Goal: Information Seeking & Learning: Find specific page/section

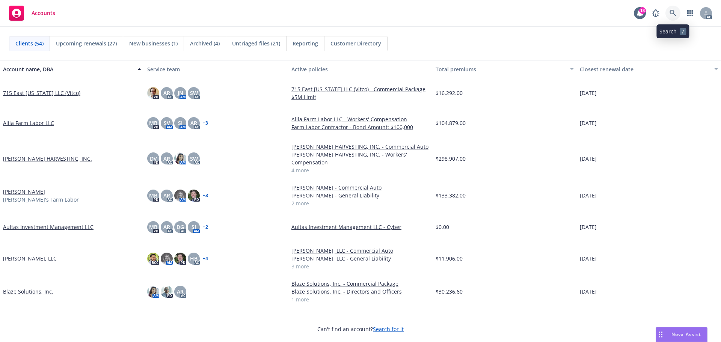
click at [675, 13] on icon at bounding box center [673, 13] width 7 height 7
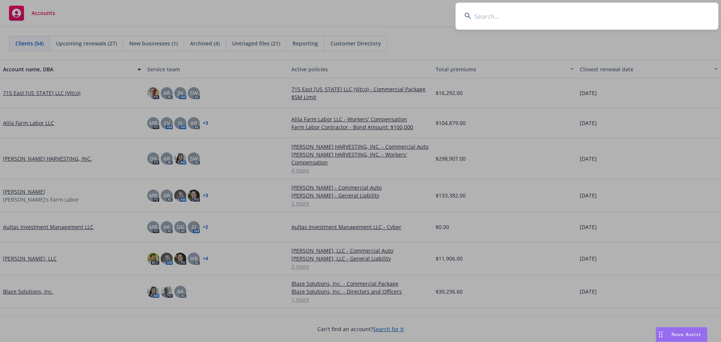
click at [626, 17] on input at bounding box center [587, 16] width 263 height 27
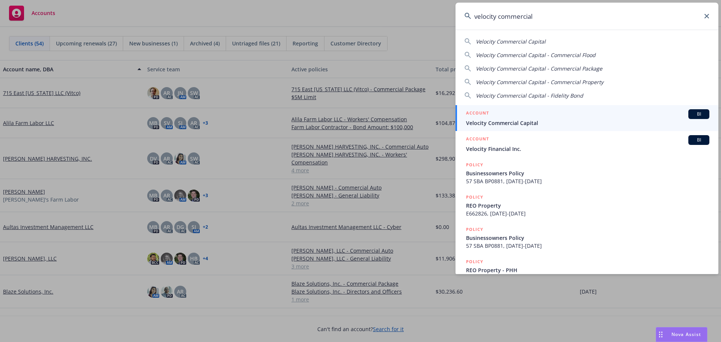
type input "velocity commercial"
click at [495, 118] on div "ACCOUNT BI" at bounding box center [587, 114] width 243 height 10
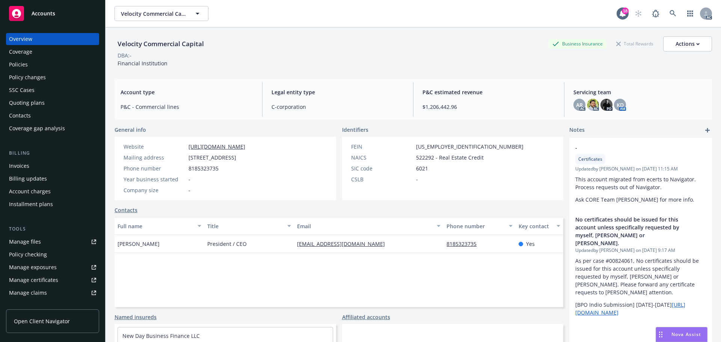
click at [42, 65] on div "Policies" at bounding box center [52, 65] width 87 height 12
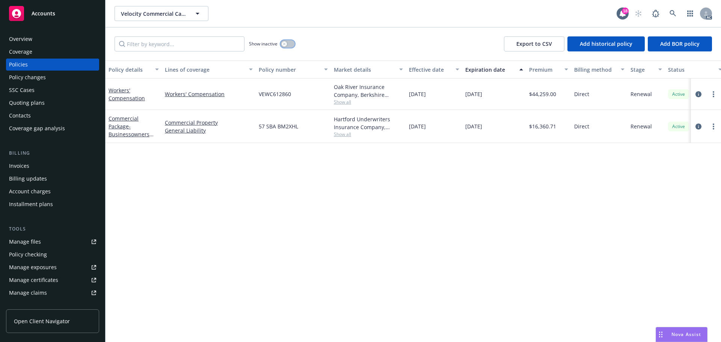
click at [285, 45] on div "button" at bounding box center [284, 43] width 5 height 5
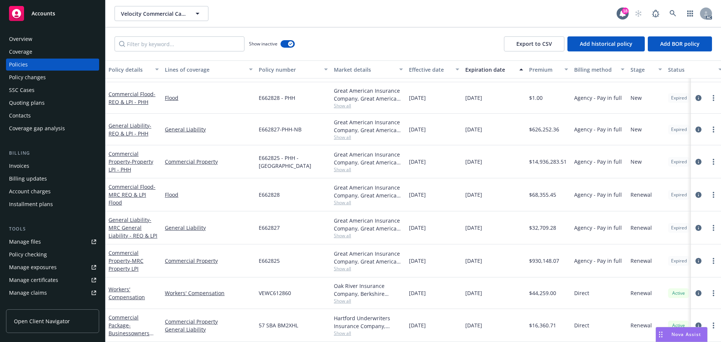
scroll to position [1027, 0]
click at [476, 68] on div "Expiration date" at bounding box center [490, 70] width 50 height 8
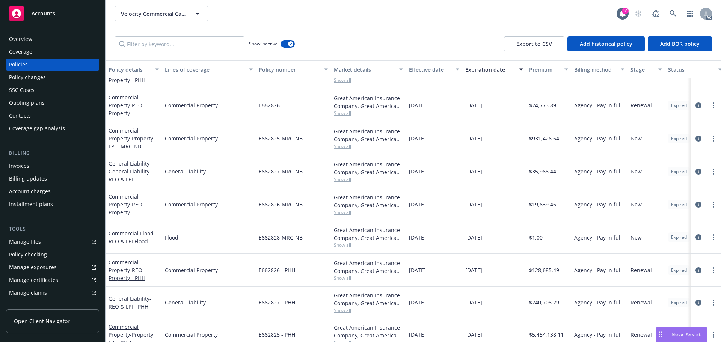
scroll to position [301, 0]
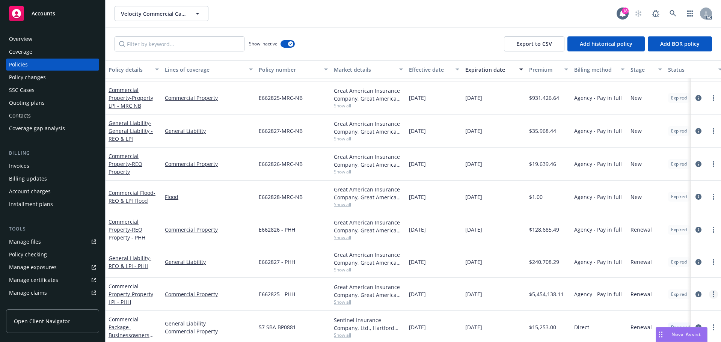
click at [709, 293] on link "more" at bounding box center [713, 294] width 9 height 9
click at [608, 292] on span "Agency - Pay in full" at bounding box center [598, 294] width 48 height 8
click at [127, 295] on link "Commercial Property - Property LPI - PHH" at bounding box center [131, 294] width 45 height 23
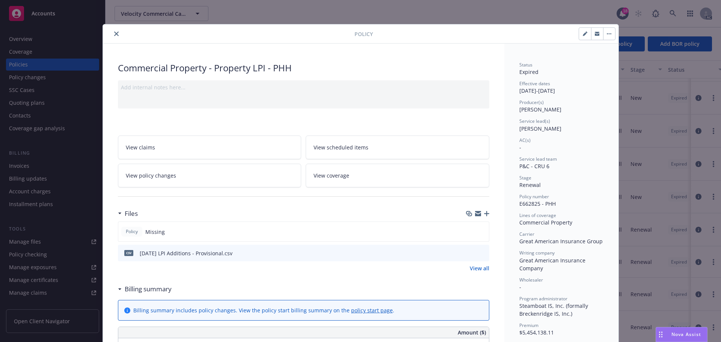
click at [114, 32] on icon "close" at bounding box center [116, 34] width 5 height 5
